Goal: Information Seeking & Learning: Learn about a topic

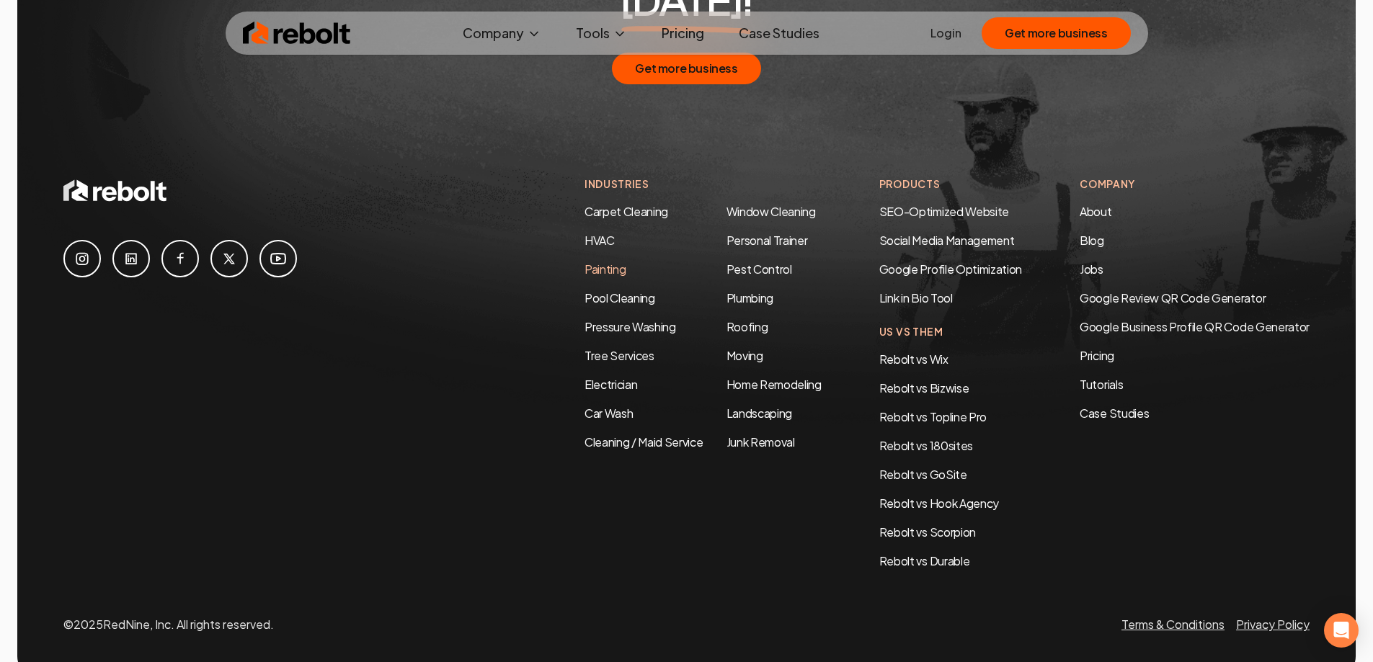
scroll to position [6977, 0]
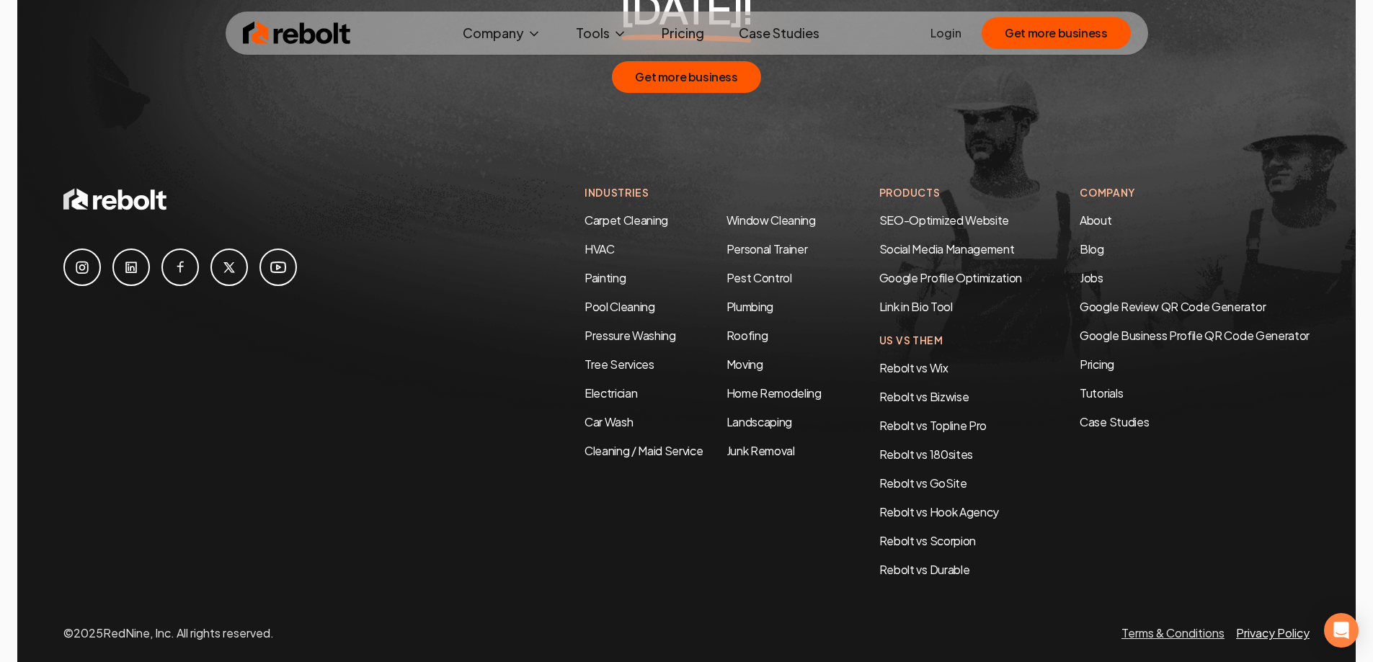
click at [1258, 625] on link "Privacy Policy" at bounding box center [1273, 632] width 74 height 15
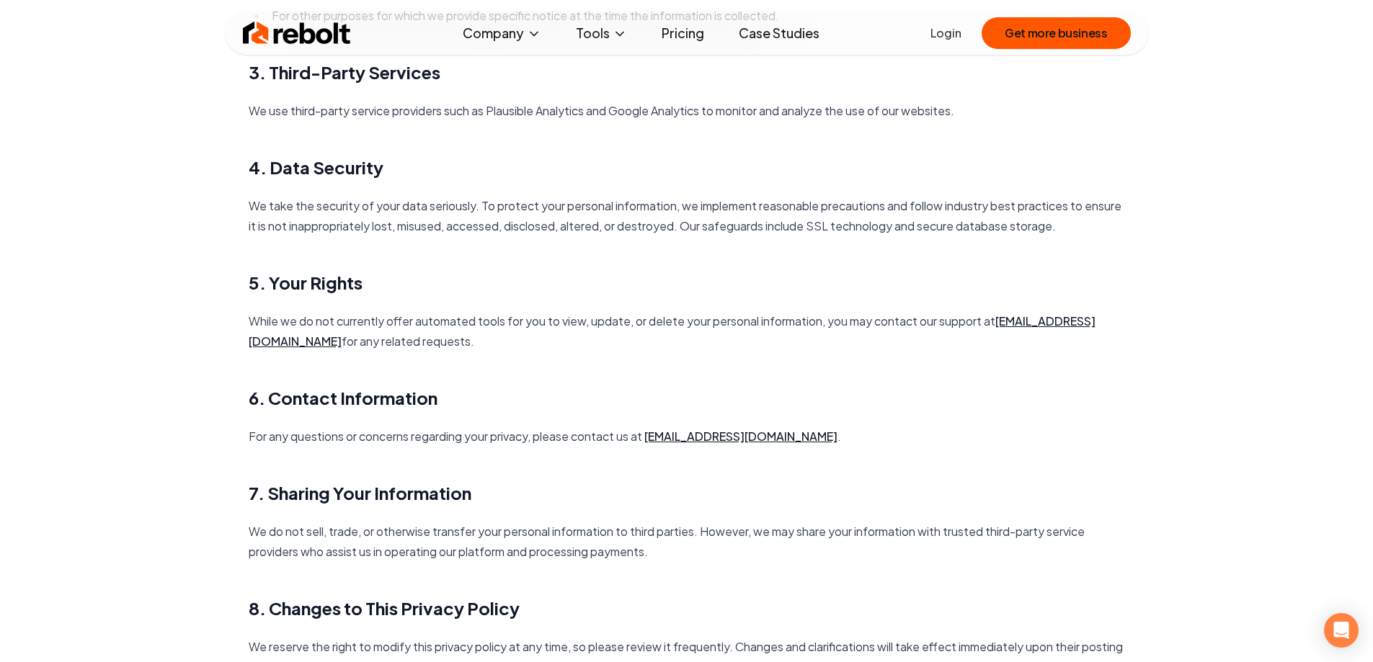
scroll to position [1009, 0]
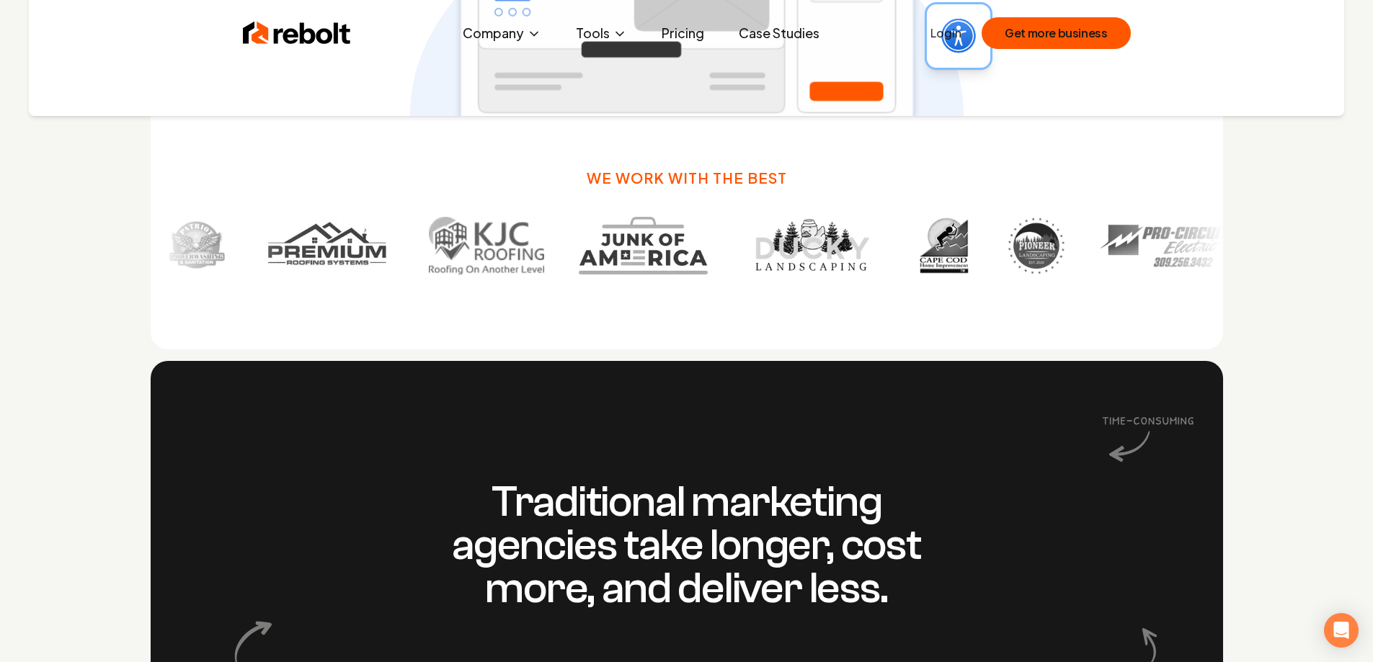
scroll to position [19, 0]
